Goal: Task Accomplishment & Management: Complete application form

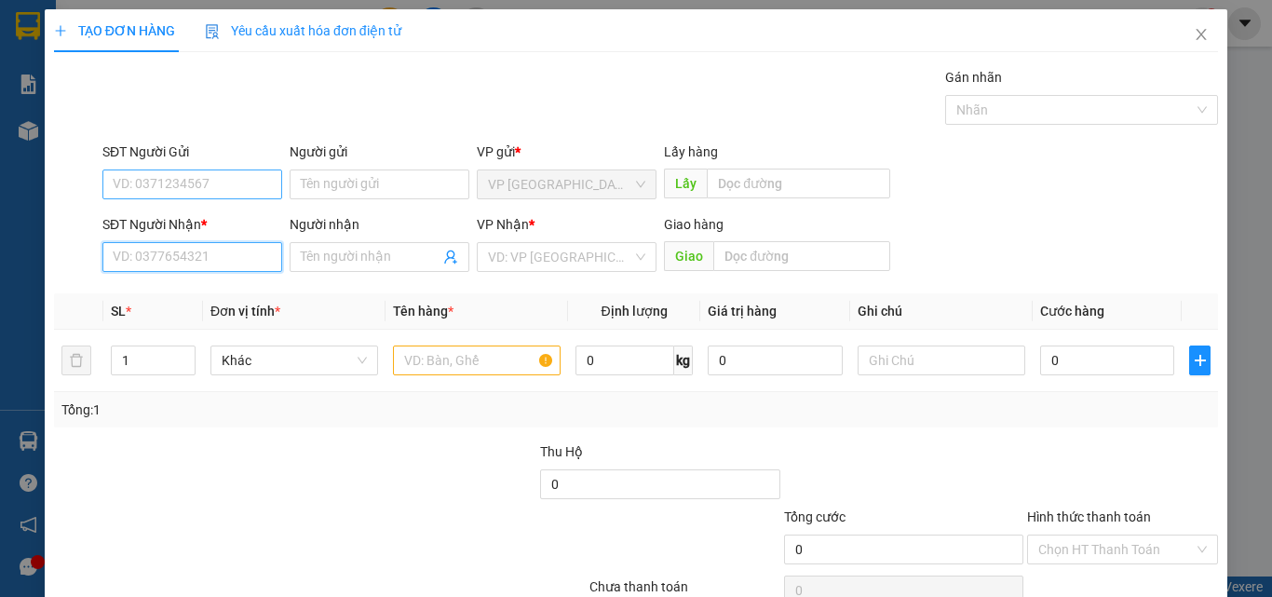
drag, startPoint x: 138, startPoint y: 241, endPoint x: 105, endPoint y: 187, distance: 63.1
click at [105, 187] on form "SĐT Người Gửi VD: 0371234567 Người gửi Tên người gửi VP gửi * VP [GEOGRAPHIC_DA…" at bounding box center [636, 211] width 1164 height 138
drag, startPoint x: 185, startPoint y: 269, endPoint x: 234, endPoint y: 262, distance: 49.0
click at [186, 267] on input "641" at bounding box center [192, 257] width 180 height 30
click at [224, 260] on input "641" at bounding box center [192, 257] width 180 height 30
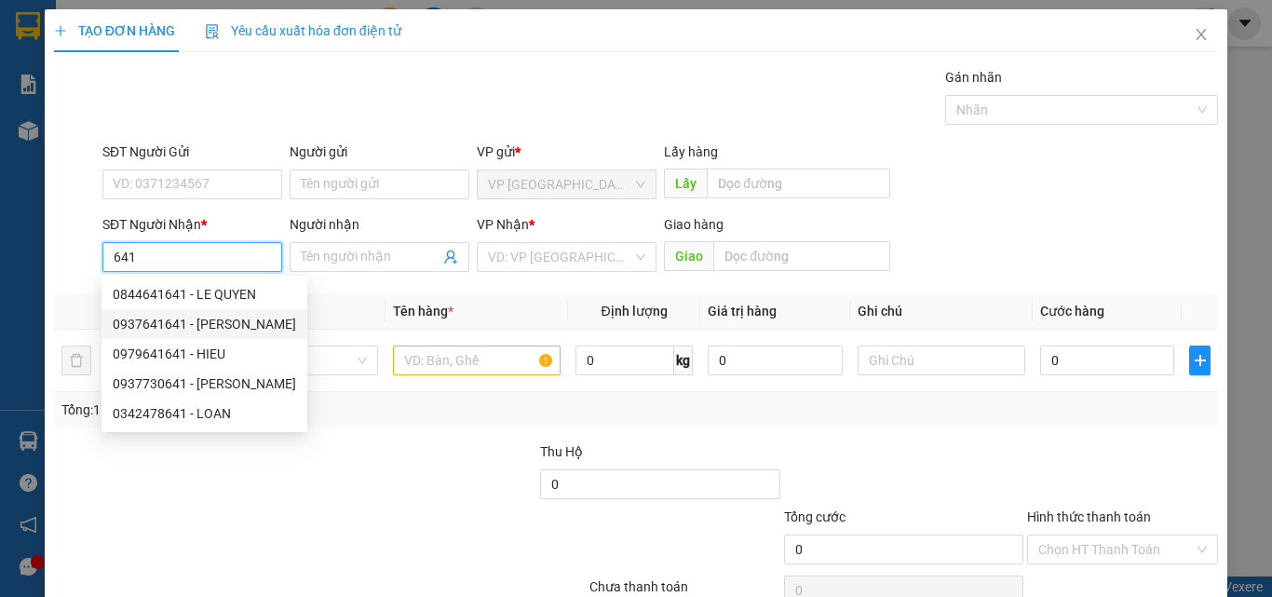
click at [206, 318] on div "0937641641 - [PERSON_NAME]" at bounding box center [204, 324] width 183 height 20
type input "0937641641"
type input "THAO"
type input "KM 12"
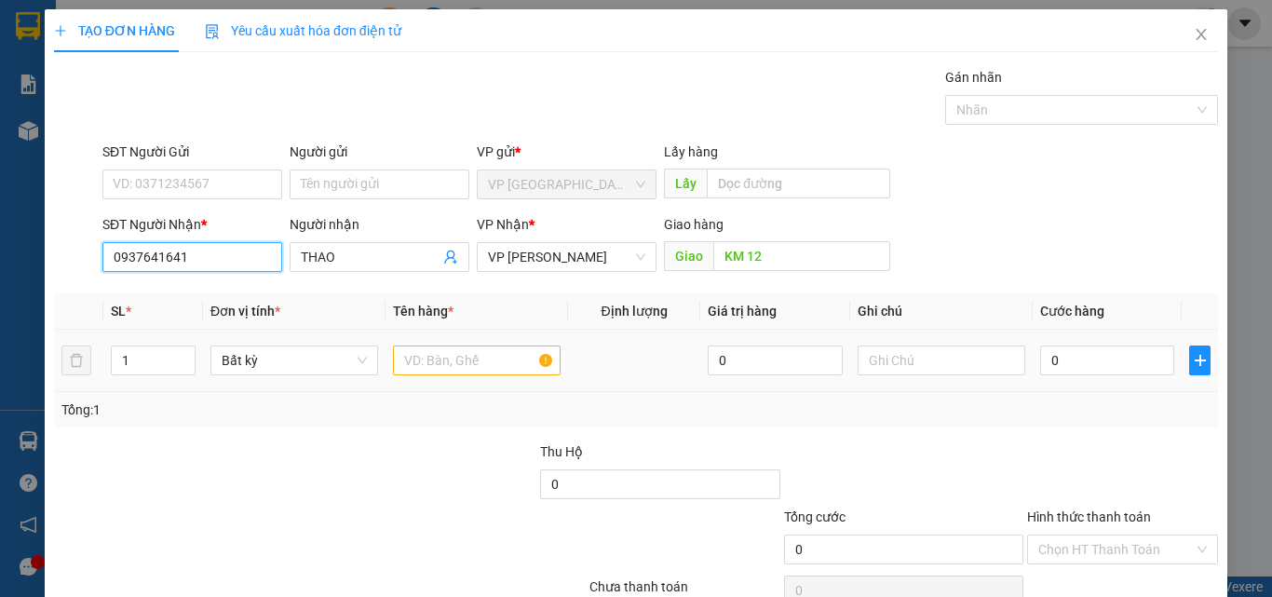
type input "0937641641"
click at [446, 360] on input "text" at bounding box center [477, 361] width 168 height 30
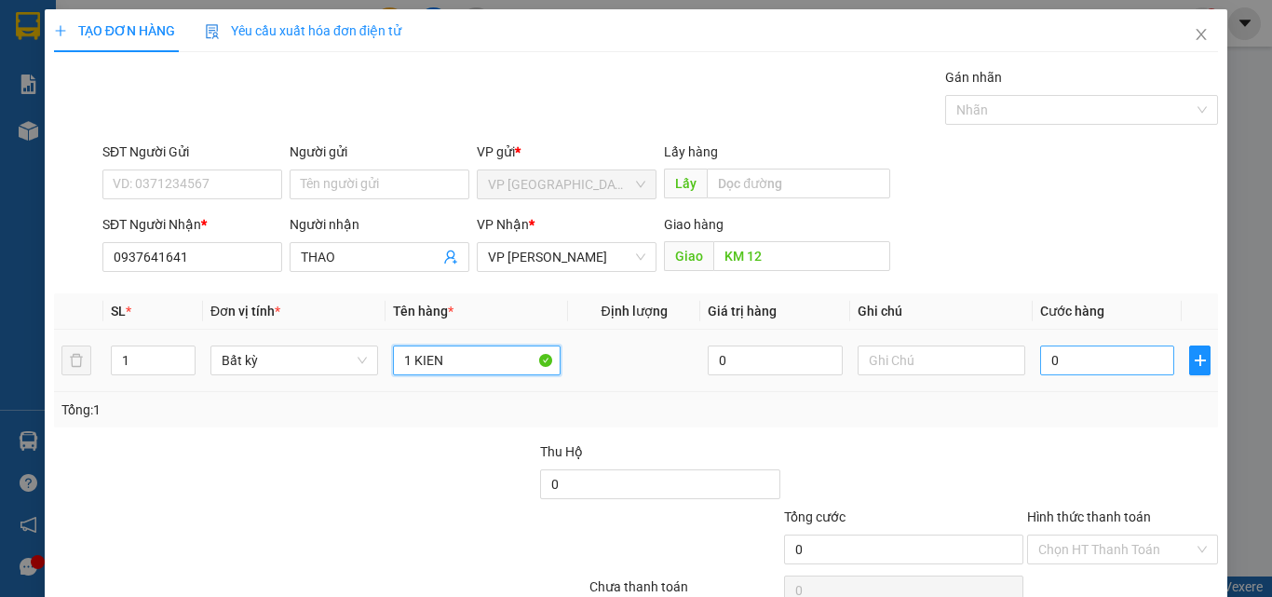
type input "1 KIEN"
click at [1088, 353] on input "0" at bounding box center [1107, 361] width 134 height 30
type input "4"
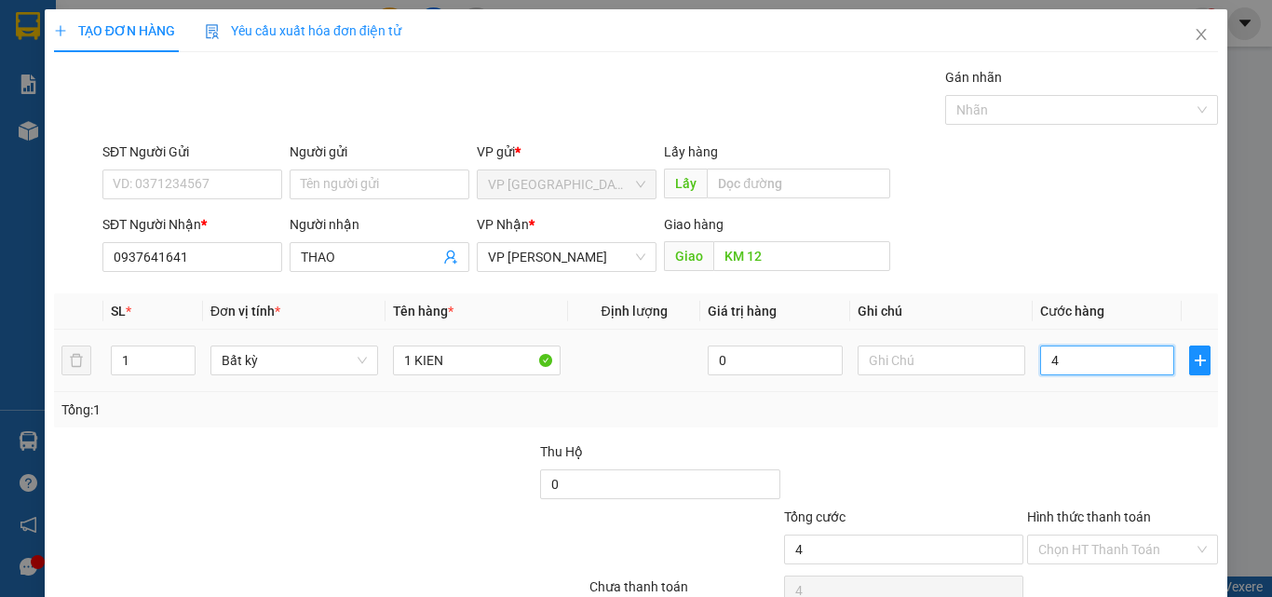
type input "40"
type input "400"
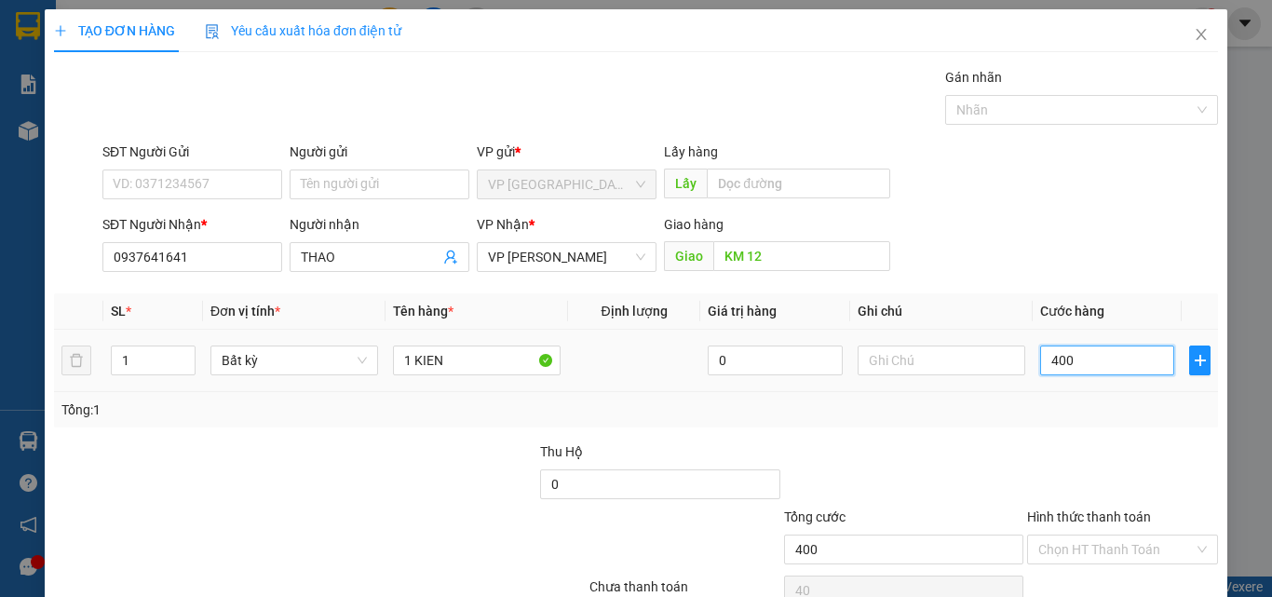
type input "400"
type input "4.000"
type input "40.000"
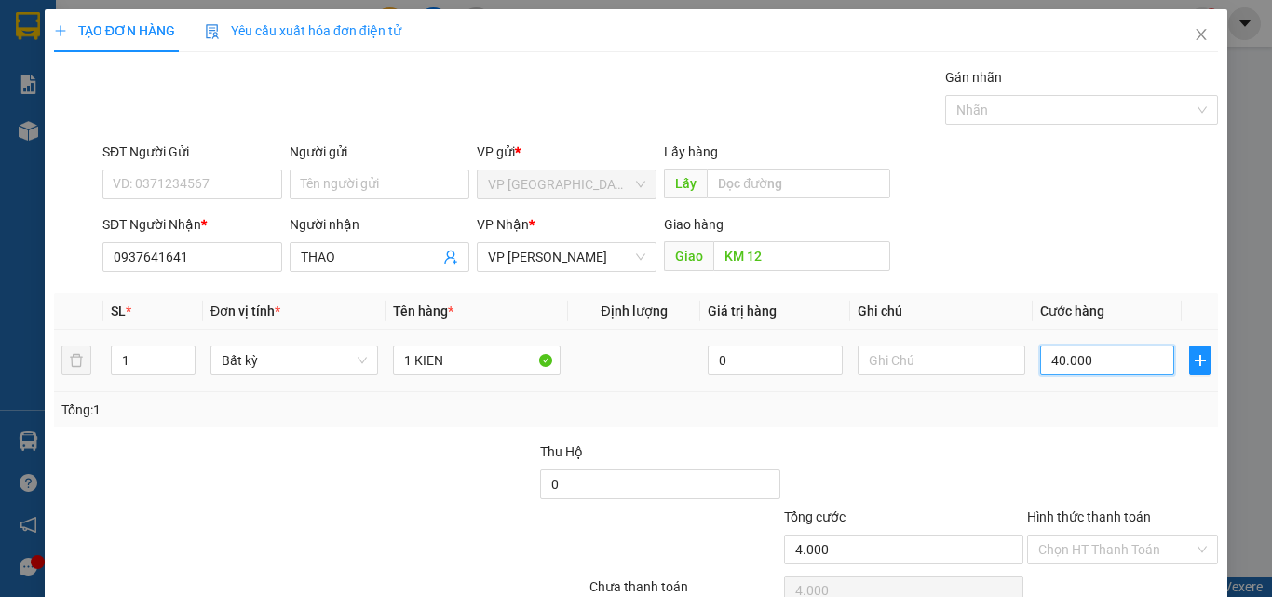
type input "40.000"
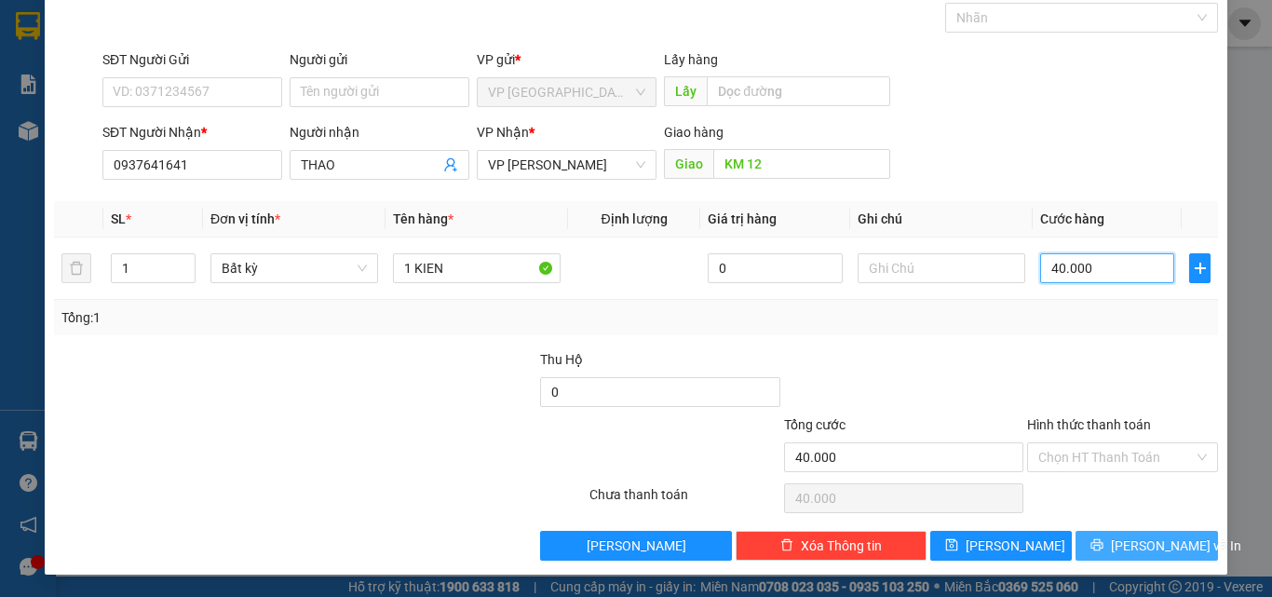
type input "40.000"
click at [1102, 543] on icon "printer" at bounding box center [1098, 545] width 12 height 12
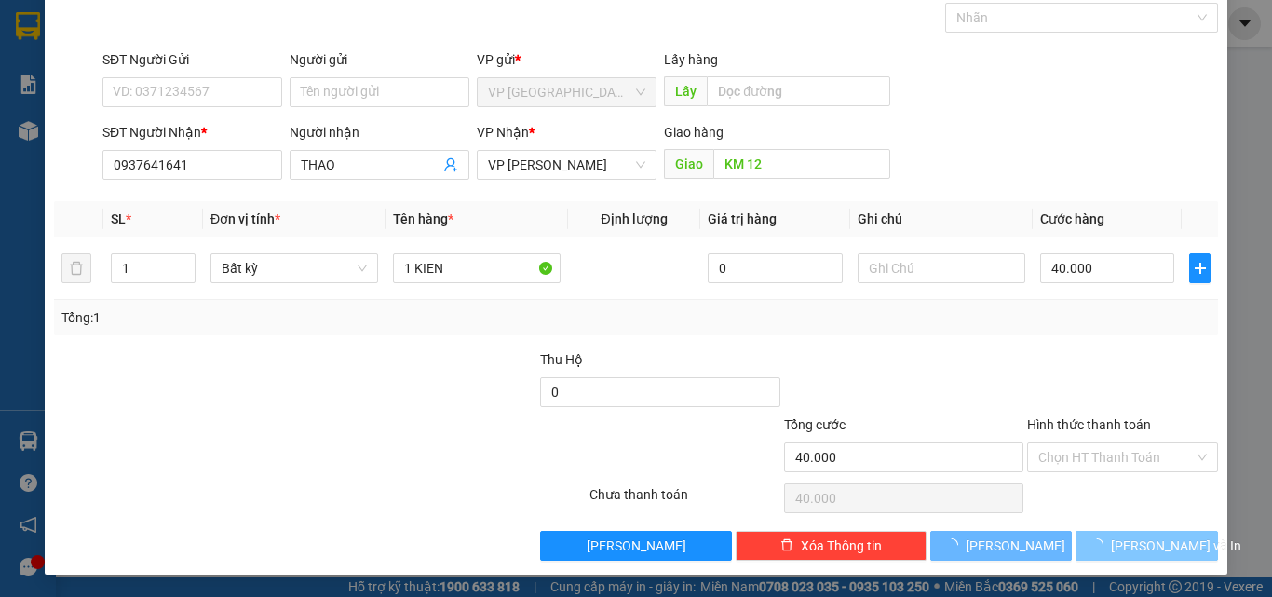
scroll to position [26, 0]
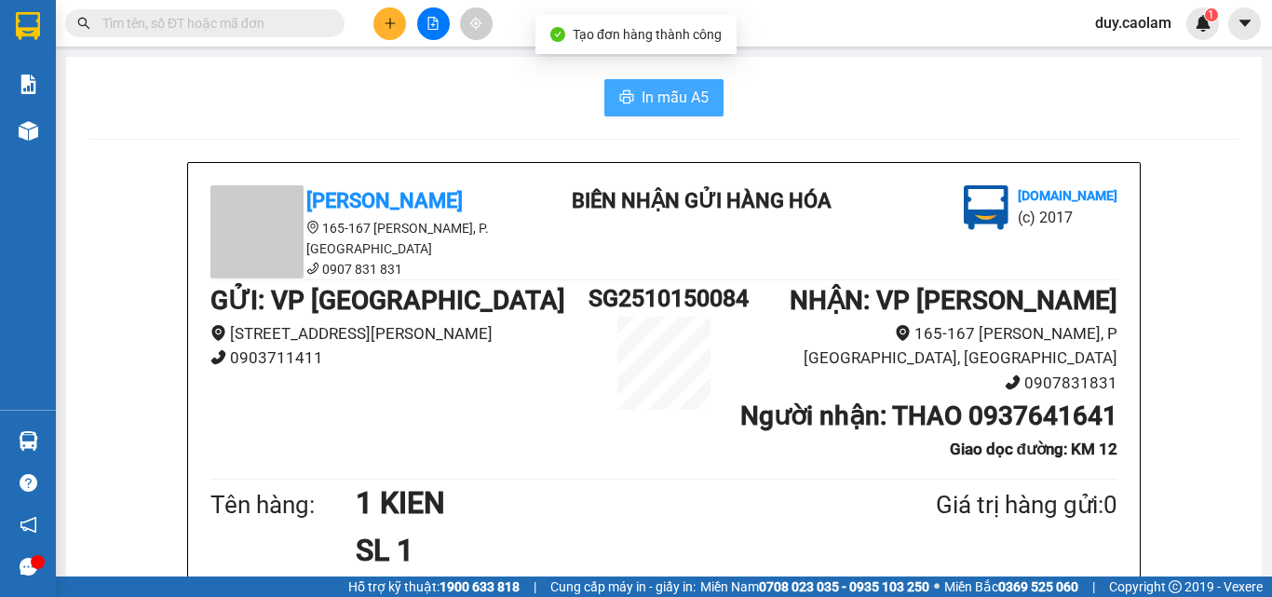
click at [658, 100] on span "In mẫu A5" at bounding box center [675, 97] width 67 height 23
click at [391, 32] on button at bounding box center [389, 23] width 33 height 33
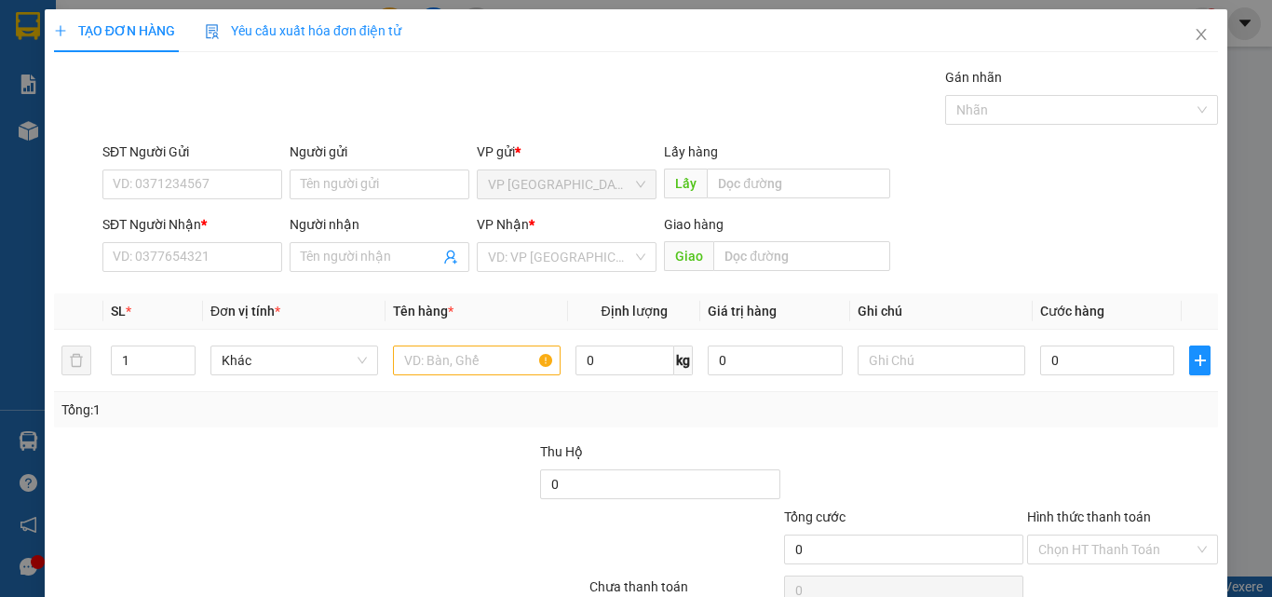
click at [156, 278] on div "Transit Pickup Surcharge Ids Transit Deliver Surcharge Ids Transit Deliver Surc…" at bounding box center [636, 360] width 1164 height 586
click at [162, 265] on input "SĐT Người Nhận *" at bounding box center [192, 257] width 180 height 30
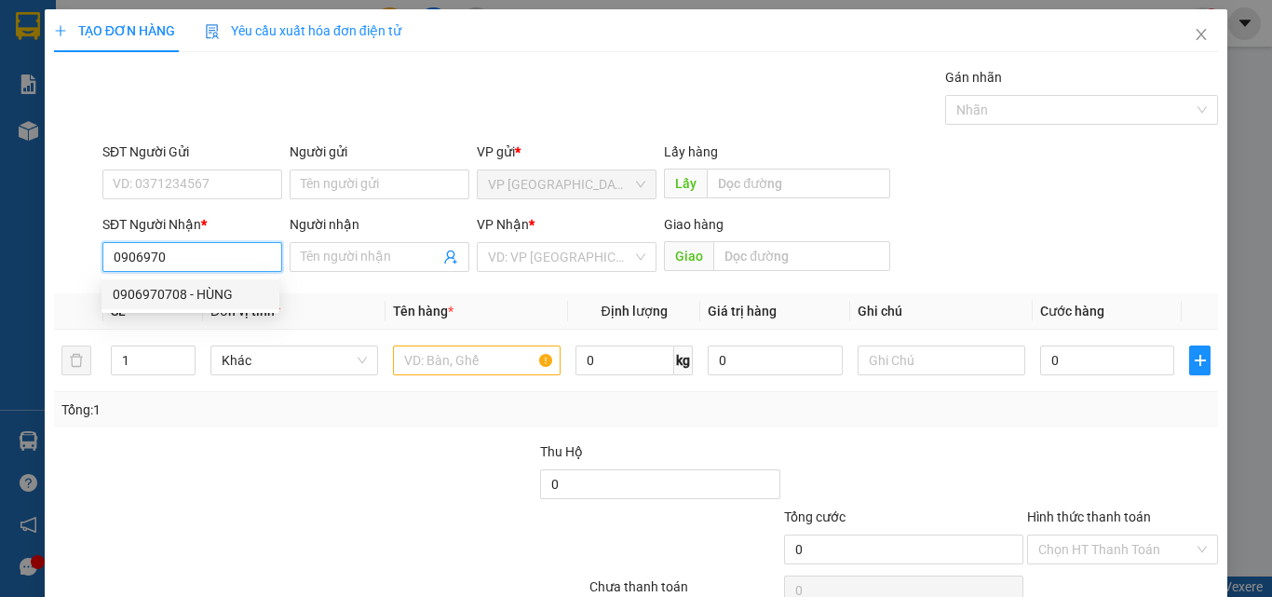
drag, startPoint x: 186, startPoint y: 305, endPoint x: 276, endPoint y: 294, distance: 90.0
click at [190, 301] on div "0906970708 - HÙNG" at bounding box center [191, 294] width 178 height 30
type input "0906970708"
type input "HÙNG"
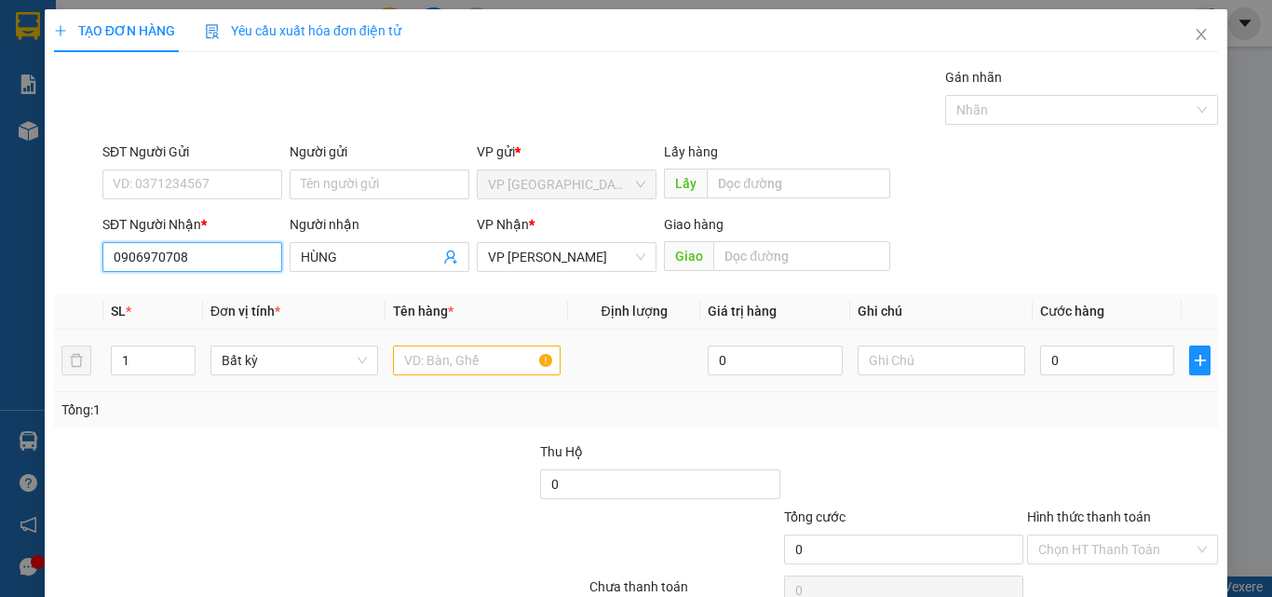
type input "0906970708"
click at [503, 364] on input "text" at bounding box center [477, 361] width 168 height 30
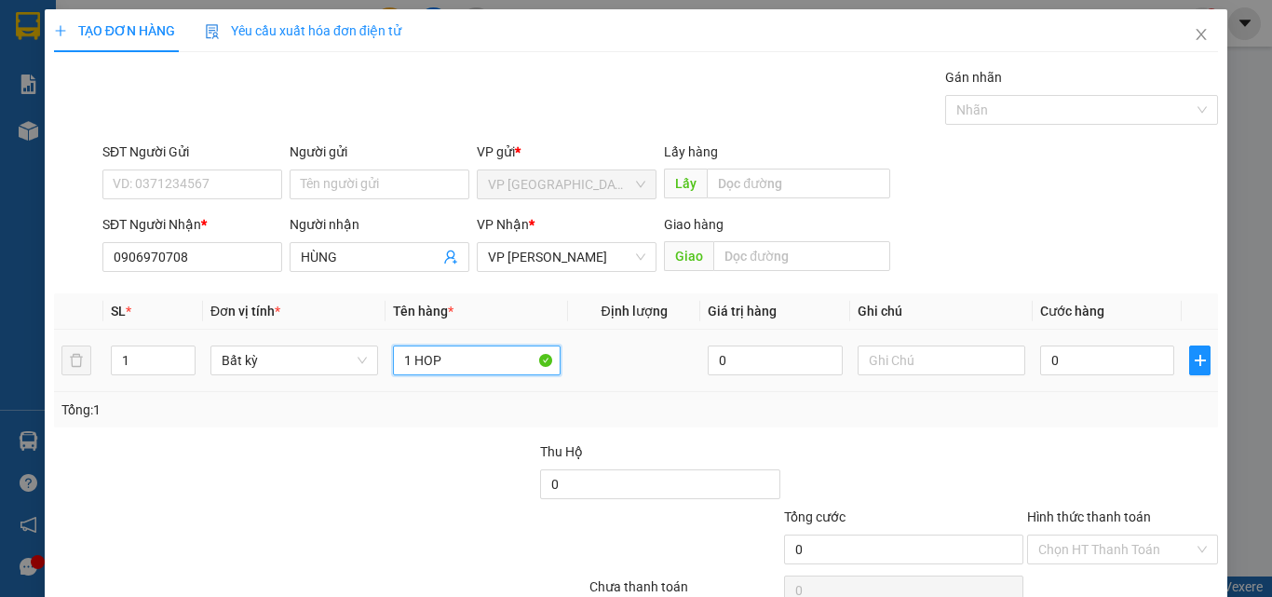
type input "1 HOP"
drag, startPoint x: 1103, startPoint y: 341, endPoint x: 1091, endPoint y: 358, distance: 20.7
click at [1099, 352] on td "0" at bounding box center [1107, 361] width 149 height 62
click at [1091, 359] on input "0" at bounding box center [1107, 361] width 134 height 30
type input "3"
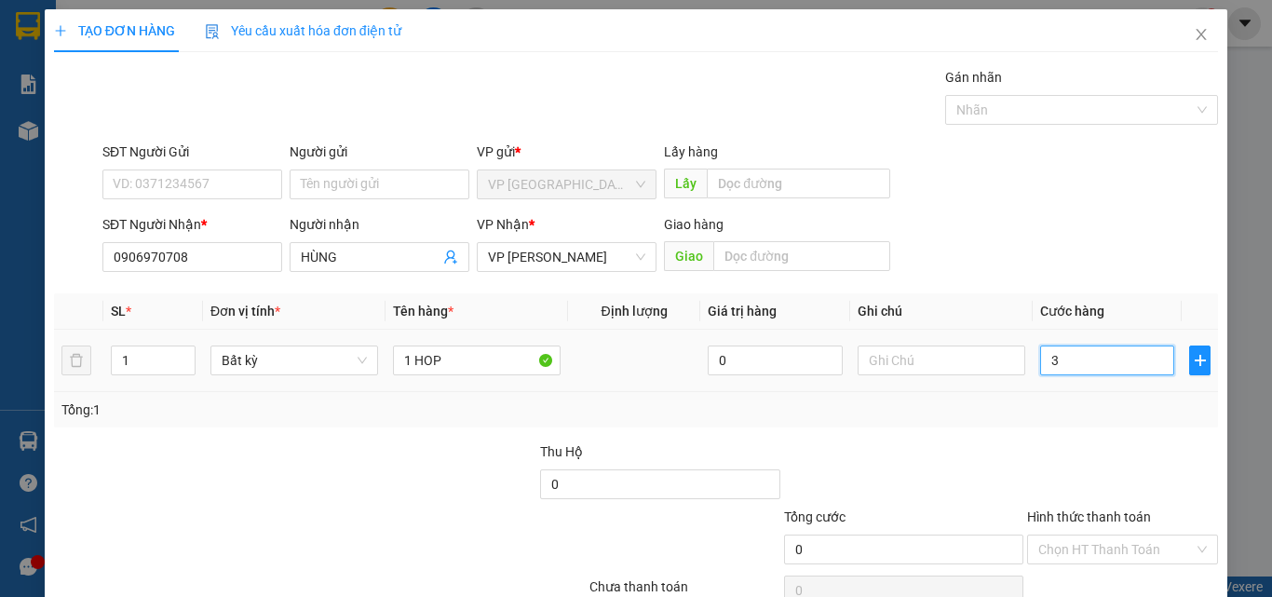
type input "3"
type input "30"
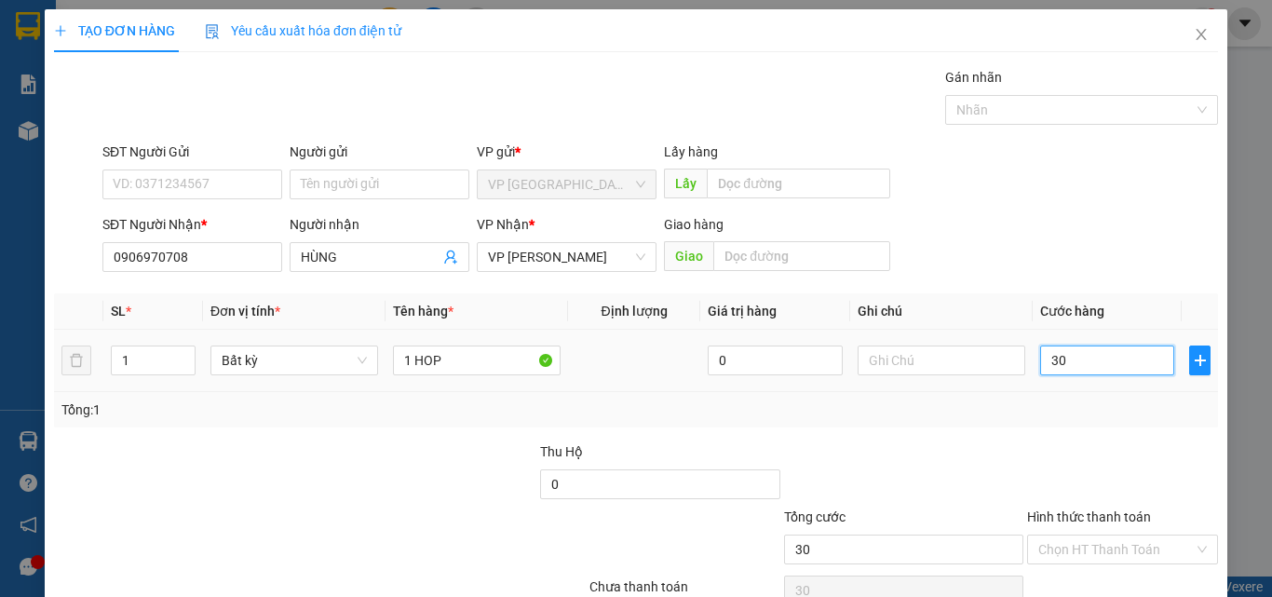
type input "300"
type input "3.000"
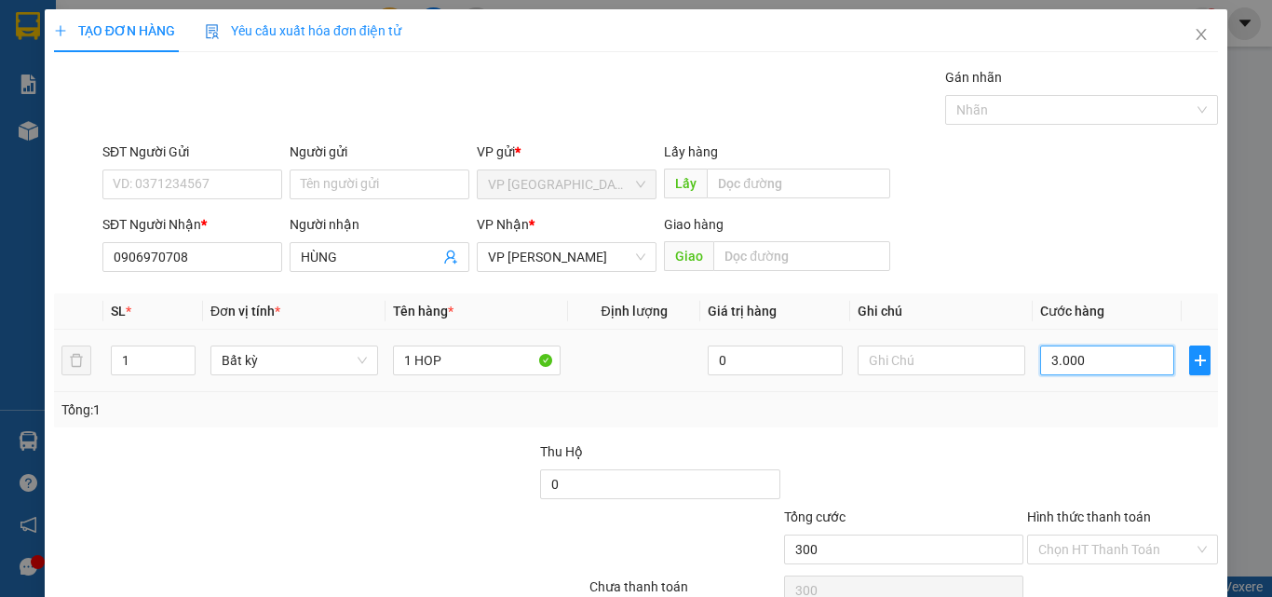
type input "3.000"
type input "30.000"
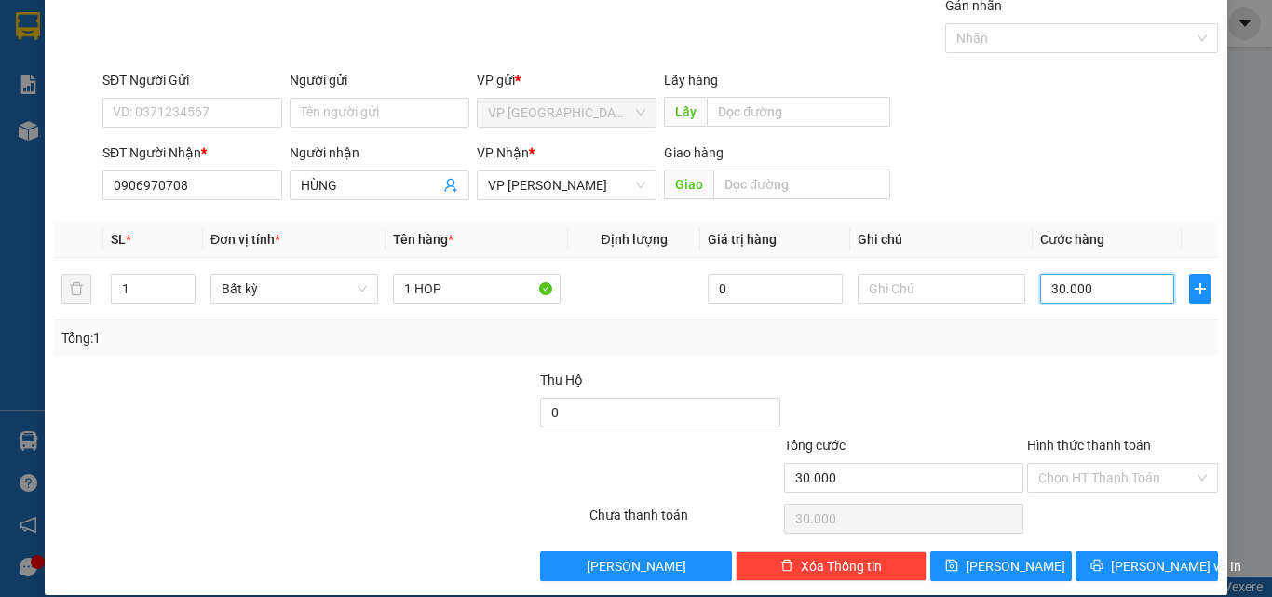
scroll to position [92, 0]
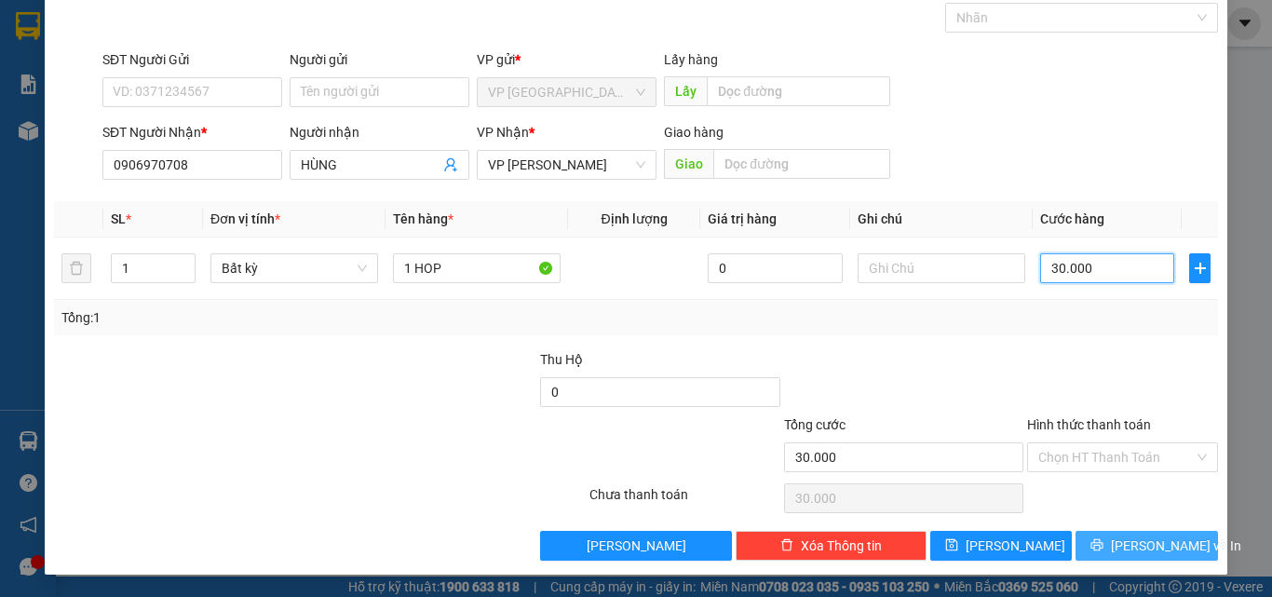
type input "30.000"
drag, startPoint x: 1148, startPoint y: 546, endPoint x: 1132, endPoint y: 468, distance: 79.1
click at [1148, 544] on span "[PERSON_NAME] và In" at bounding box center [1176, 546] width 130 height 20
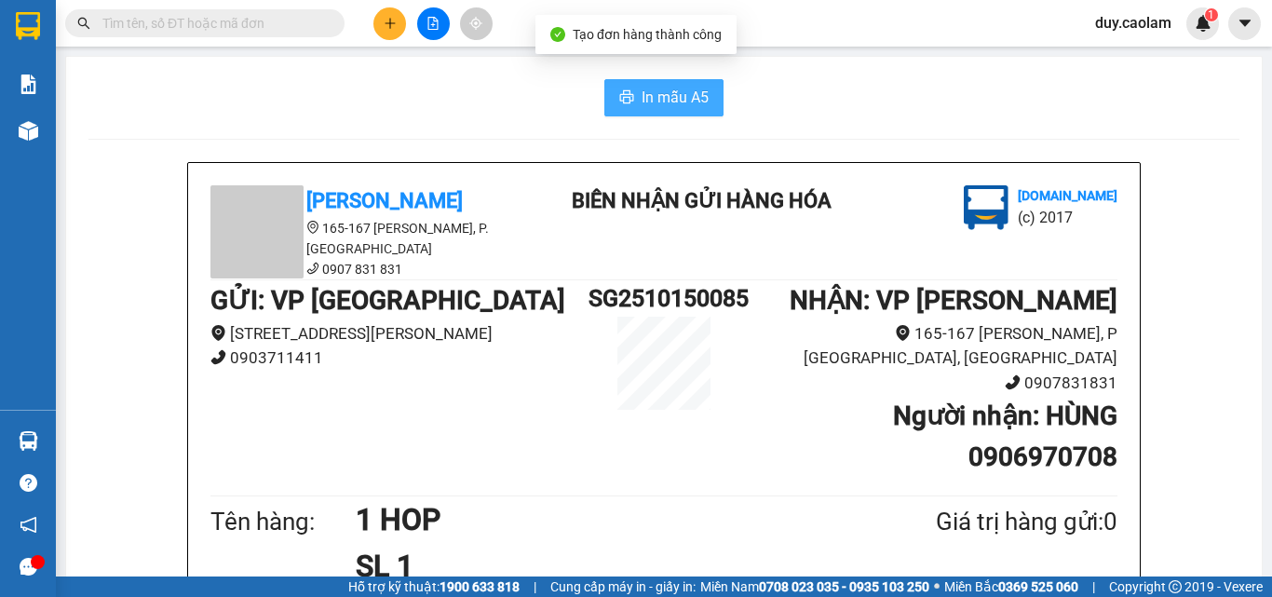
drag, startPoint x: 669, startPoint y: 96, endPoint x: 718, endPoint y: 196, distance: 111.2
click at [670, 97] on span "In mẫu A5" at bounding box center [675, 97] width 67 height 23
